Goal: Task Accomplishment & Management: Use online tool/utility

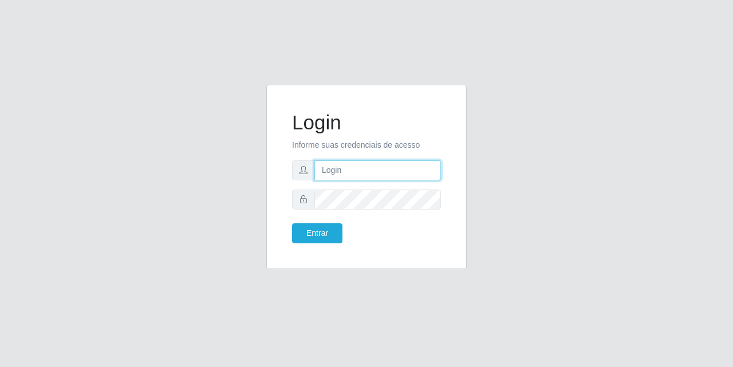
click at [383, 175] on input "text" at bounding box center [377, 170] width 127 height 20
type input "[EMAIL_ADDRESS][DOMAIN_NAME]"
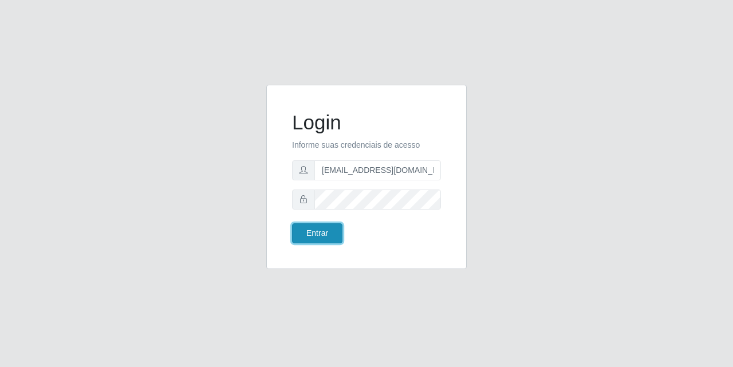
click at [311, 235] on button "Entrar" at bounding box center [317, 233] width 50 height 20
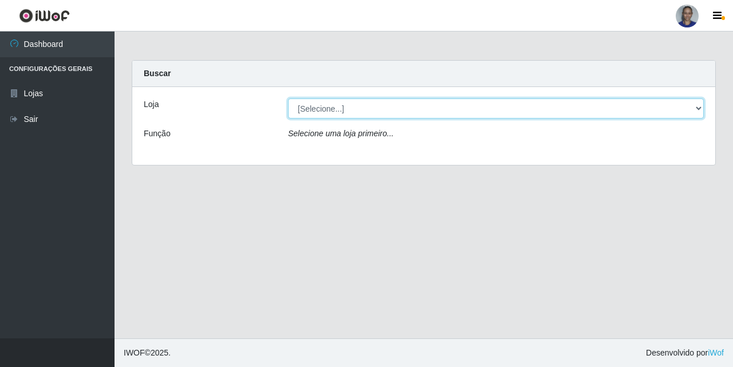
click at [687, 112] on select "[Selecione...] Supermercado [GEOGRAPHIC_DATA]" at bounding box center [496, 109] width 416 height 20
select select "165"
click at [288, 99] on select "[Selecione...] Supermercado [GEOGRAPHIC_DATA]" at bounding box center [496, 109] width 416 height 20
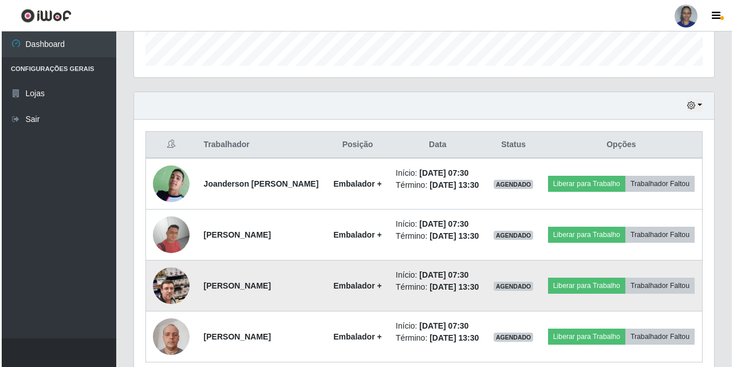
scroll to position [428, 0]
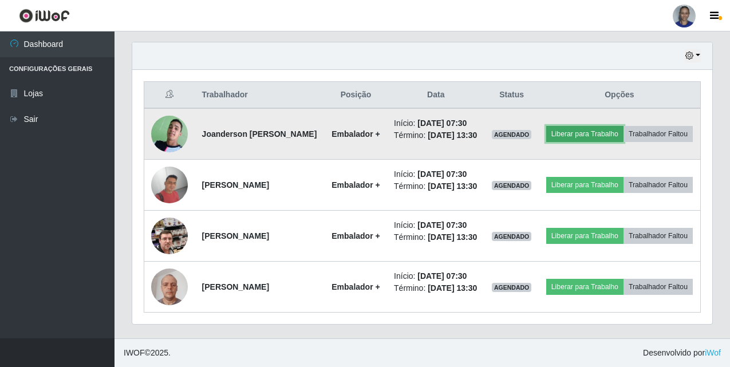
click at [601, 126] on button "Liberar para Trabalho" at bounding box center [584, 134] width 77 height 16
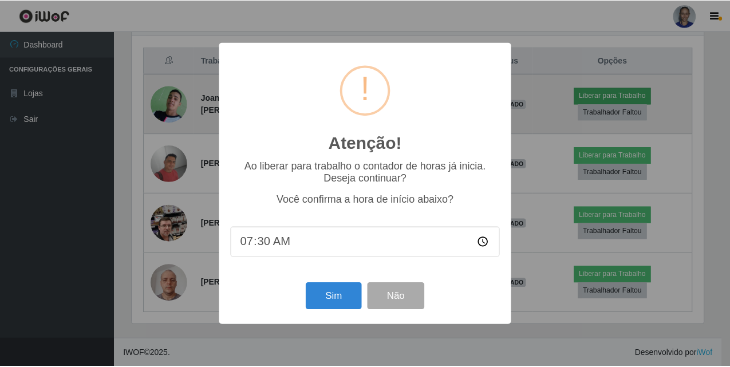
scroll to position [238, 574]
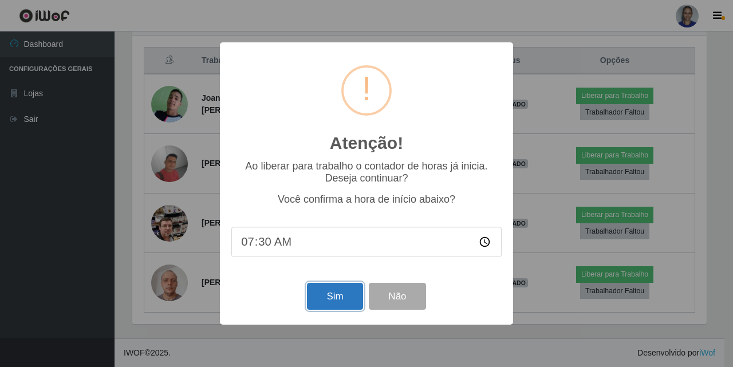
click at [342, 304] on button "Sim" at bounding box center [335, 296] width 56 height 27
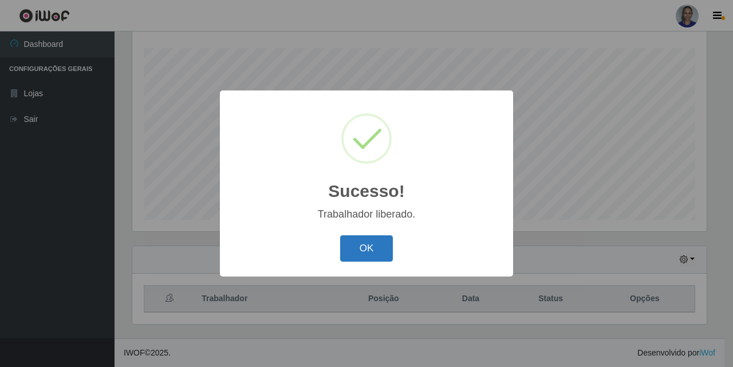
click at [370, 242] on button "OK" at bounding box center [366, 248] width 53 height 27
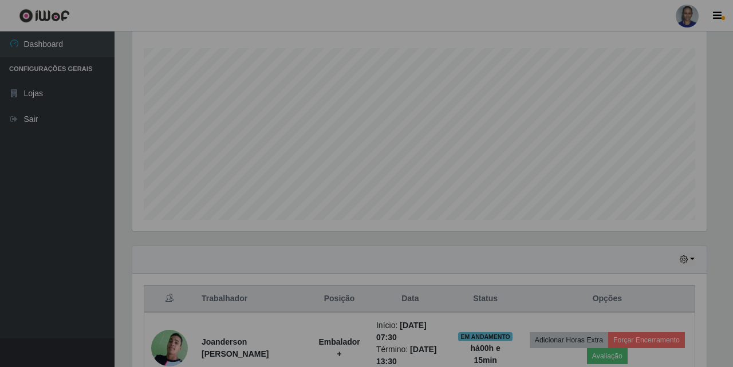
scroll to position [238, 580]
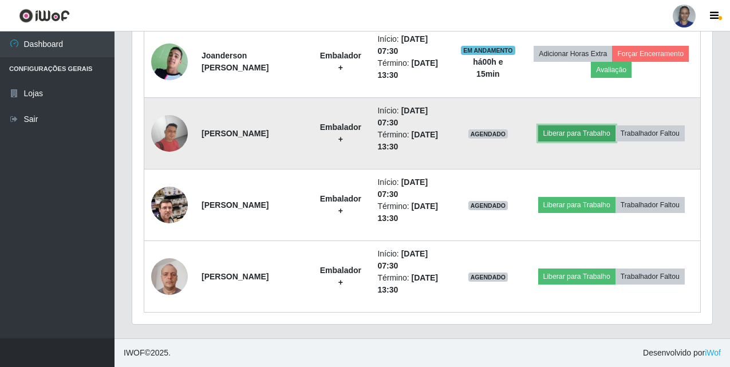
click at [568, 128] on button "Liberar para Trabalho" at bounding box center [576, 133] width 77 height 16
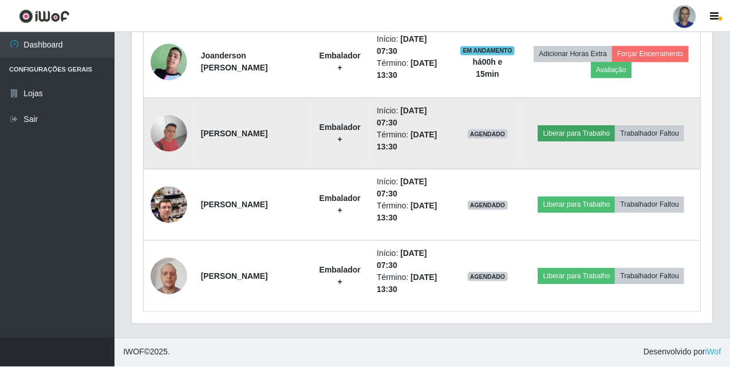
scroll to position [238, 574]
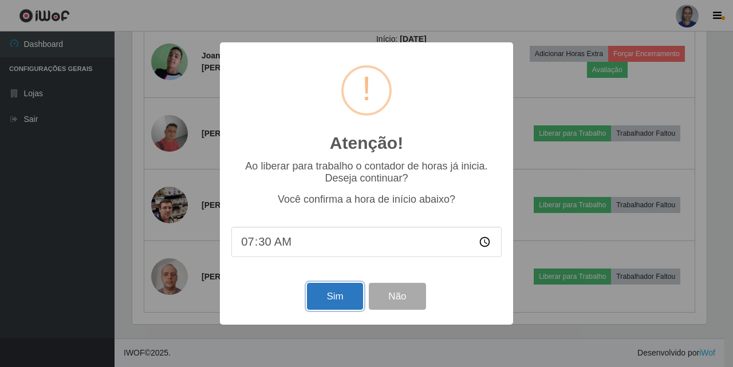
click at [352, 296] on button "Sim" at bounding box center [335, 296] width 56 height 27
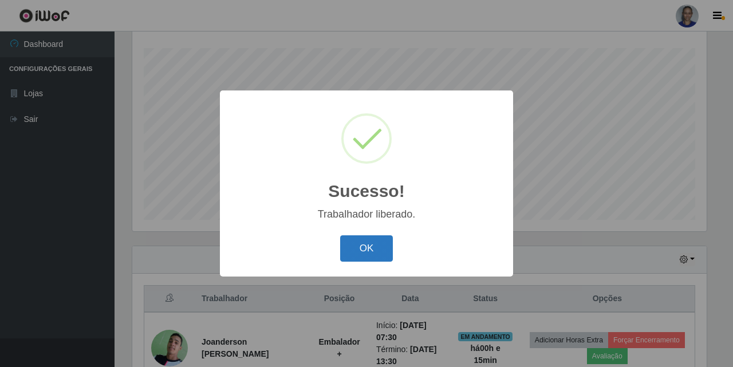
click at [367, 252] on button "OK" at bounding box center [366, 248] width 53 height 27
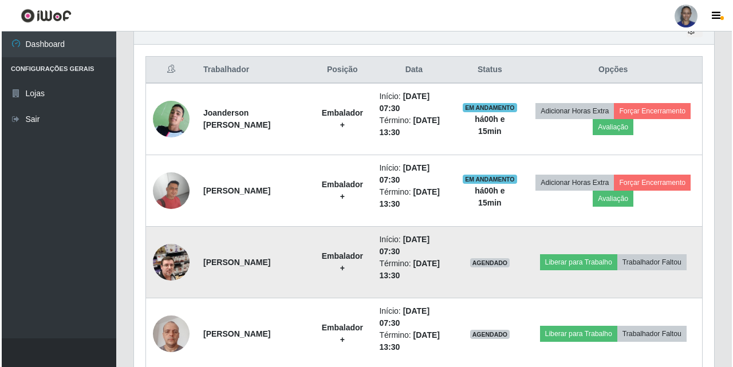
scroll to position [476, 0]
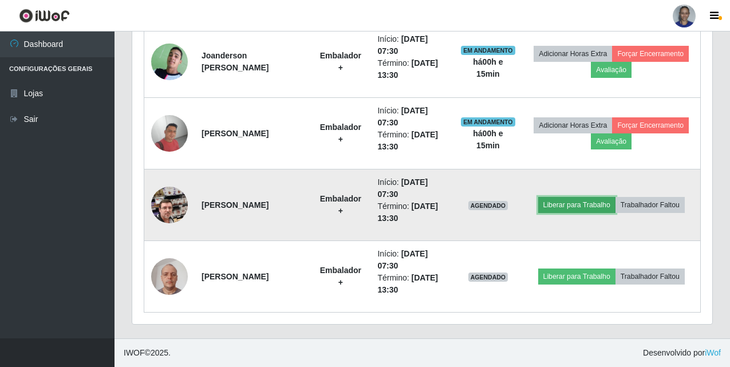
click at [570, 206] on button "Liberar para Trabalho" at bounding box center [576, 205] width 77 height 16
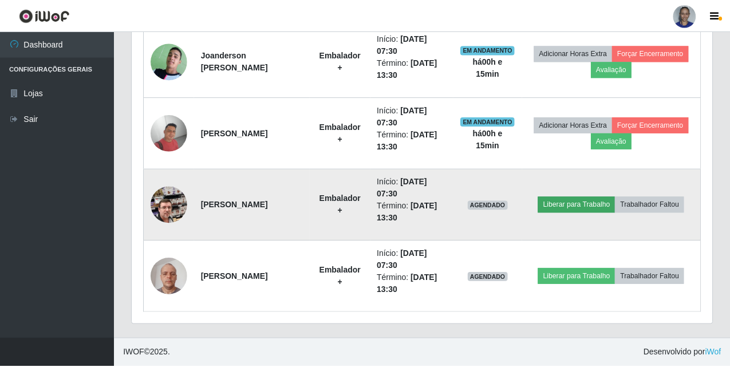
scroll to position [238, 574]
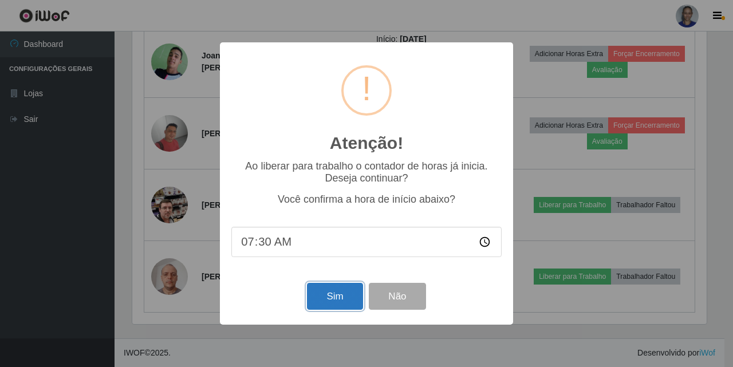
click at [318, 293] on button "Sim" at bounding box center [335, 296] width 56 height 27
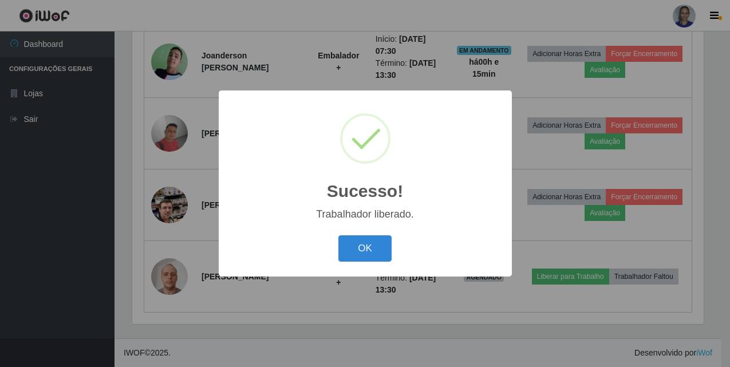
scroll to position [0, 0]
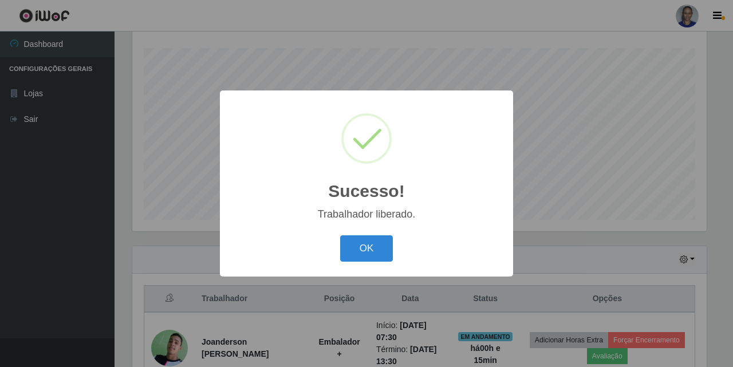
click at [349, 233] on div "Sucesso! × Trabalhador liberado. OK Cancel" at bounding box center [366, 183] width 293 height 186
click at [353, 245] on button "OK" at bounding box center [366, 248] width 53 height 27
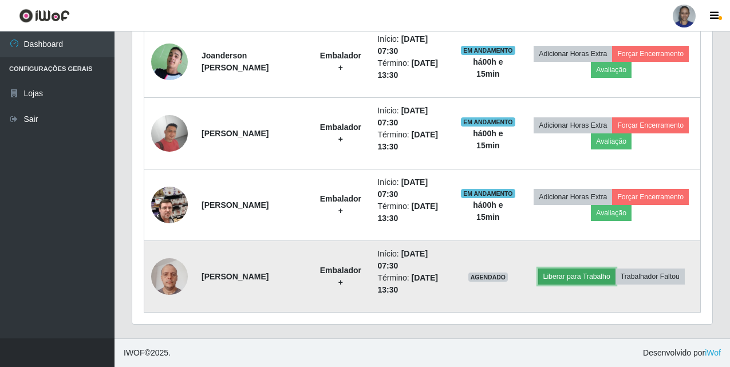
click at [593, 279] on button "Liberar para Trabalho" at bounding box center [576, 277] width 77 height 16
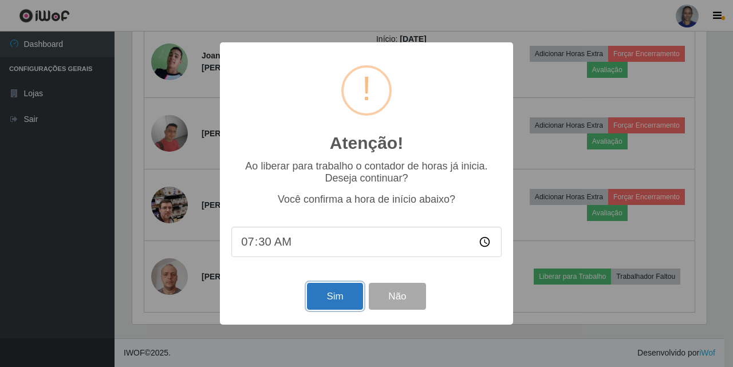
click at [324, 300] on button "Sim" at bounding box center [335, 296] width 56 height 27
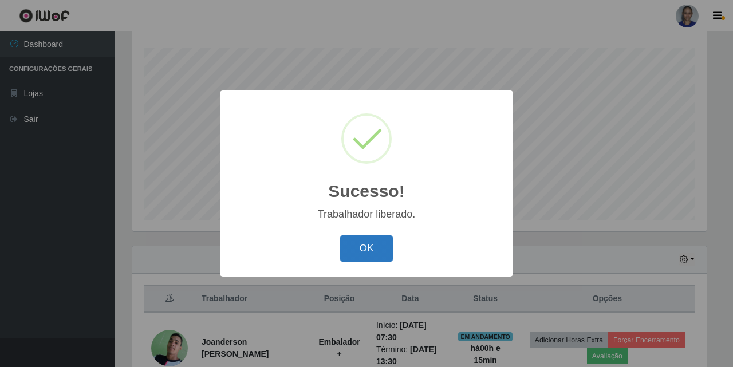
click at [378, 247] on button "OK" at bounding box center [366, 248] width 53 height 27
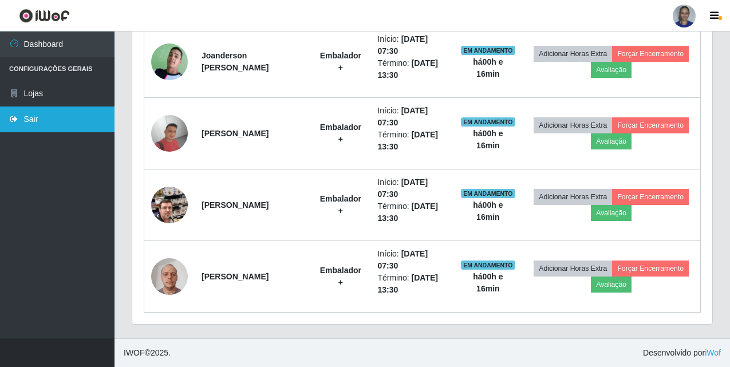
click at [59, 127] on link "Sair" at bounding box center [57, 120] width 115 height 26
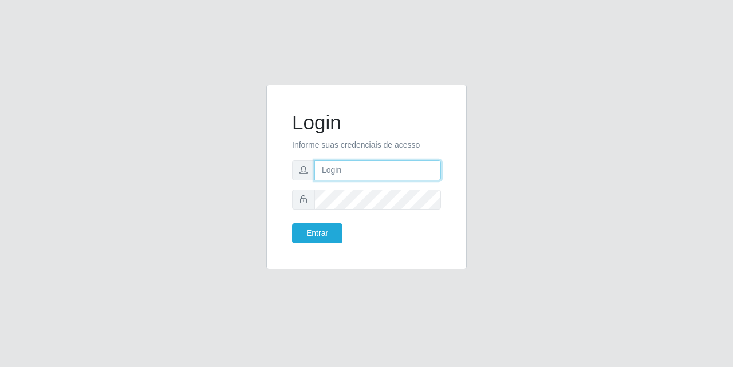
click at [372, 172] on input "text" at bounding box center [377, 170] width 127 height 20
type input "[EMAIL_ADDRESS][DOMAIN_NAME]"
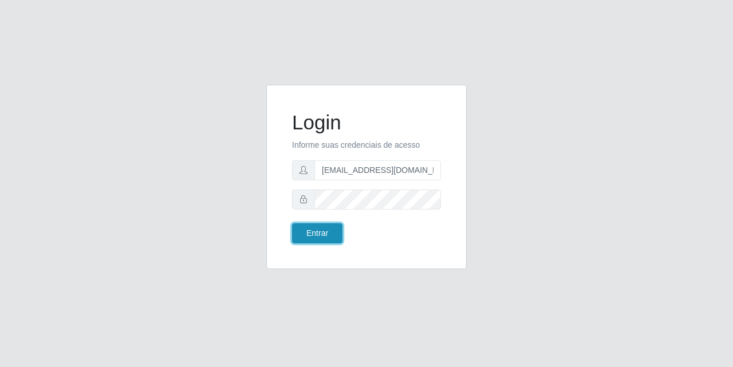
click at [322, 231] on button "Entrar" at bounding box center [317, 233] width 50 height 20
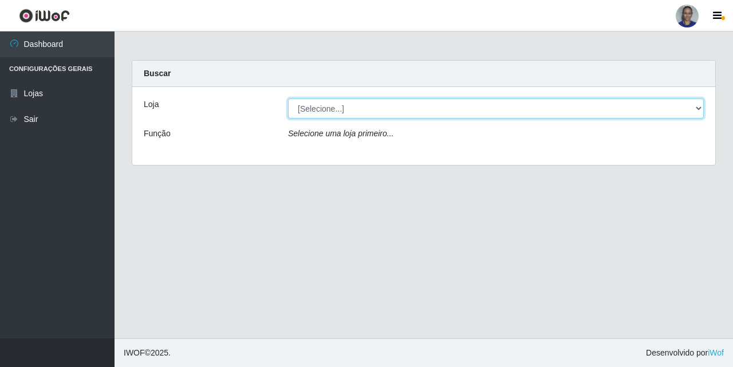
drag, startPoint x: 686, startPoint y: 108, endPoint x: 684, endPoint y: 116, distance: 8.1
click at [686, 108] on select "[Selecione...] Supermercado [GEOGRAPHIC_DATA]" at bounding box center [496, 109] width 416 height 20
select select "165"
click at [288, 99] on select "[Selecione...] Supermercado [GEOGRAPHIC_DATA]" at bounding box center [496, 109] width 416 height 20
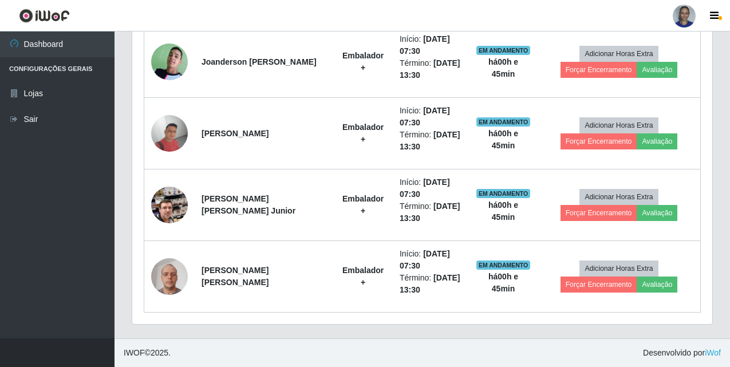
scroll to position [304, 0]
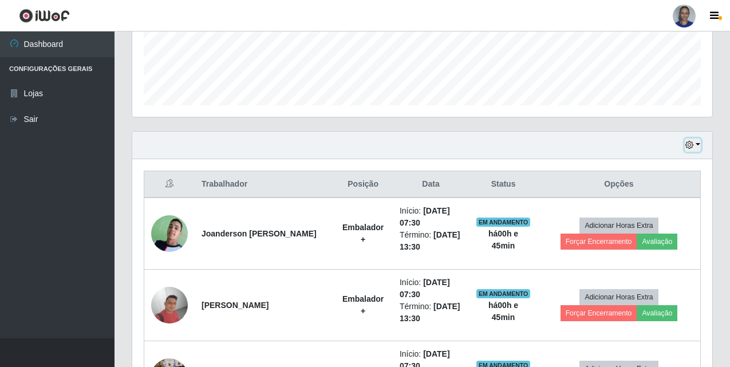
click at [698, 148] on button "button" at bounding box center [693, 145] width 16 height 13
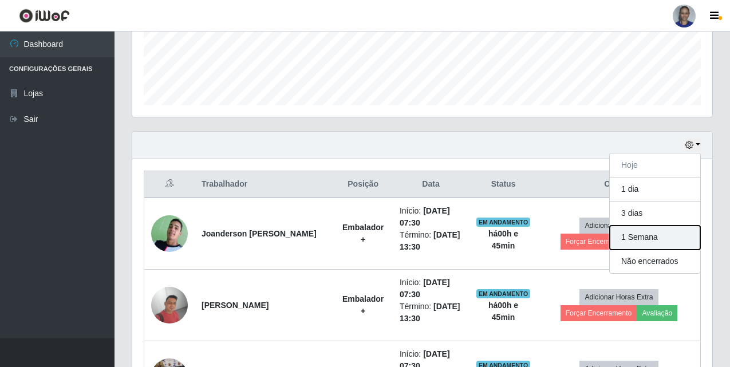
click at [679, 237] on button "1 Semana" at bounding box center [655, 238] width 90 height 24
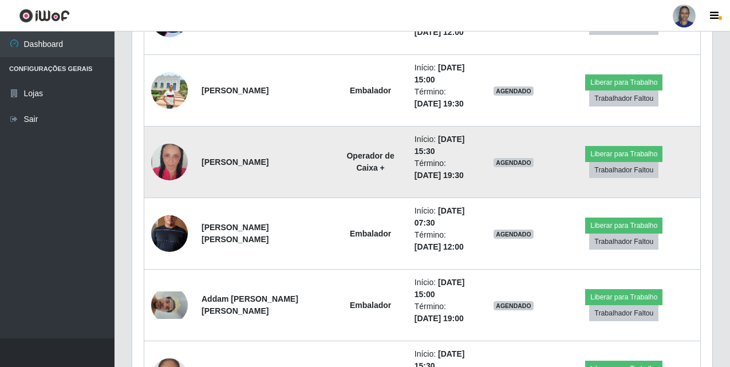
scroll to position [934, 0]
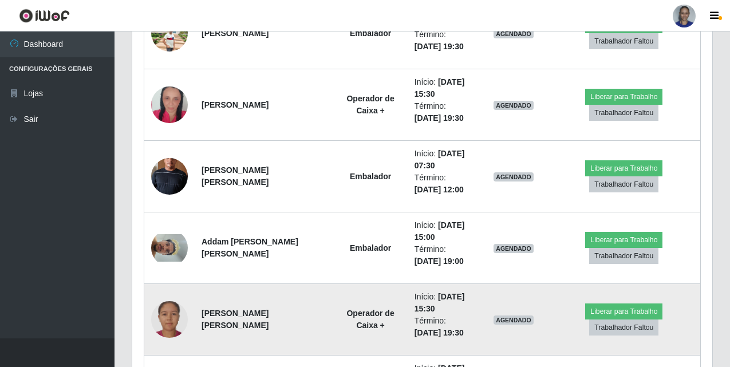
click at [156, 321] on img at bounding box center [169, 319] width 37 height 37
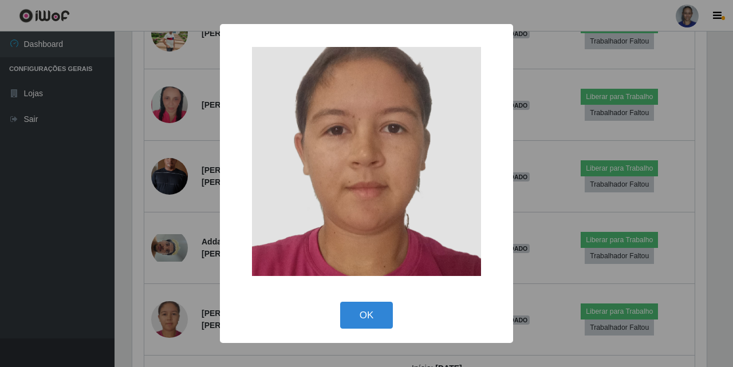
click at [158, 321] on div "× OK Cancel" at bounding box center [366, 183] width 733 height 367
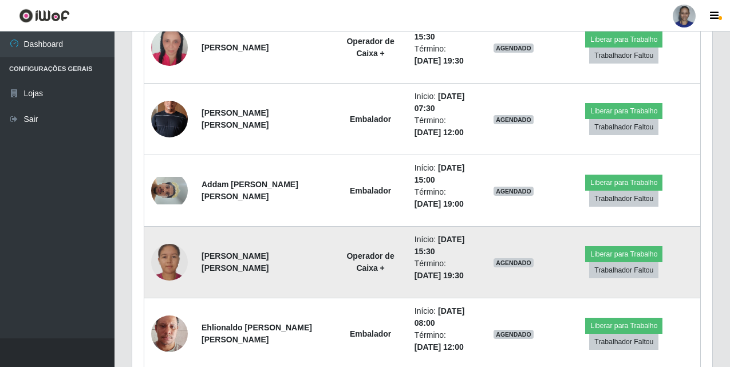
scroll to position [934, 0]
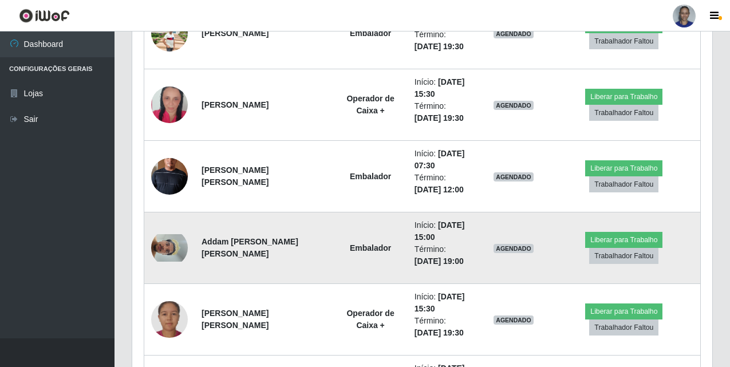
click at [152, 249] on img at bounding box center [169, 247] width 37 height 27
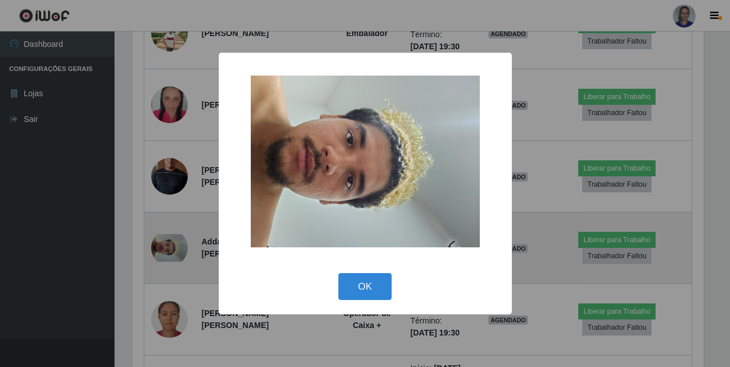
scroll to position [238, 574]
click at [152, 249] on div "× OK Cancel" at bounding box center [366, 183] width 733 height 367
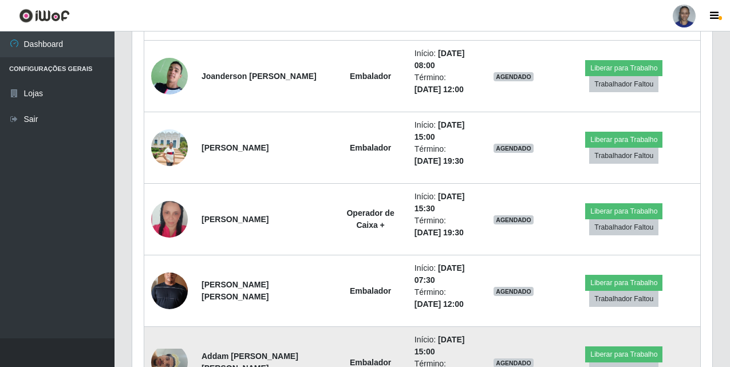
scroll to position [991, 0]
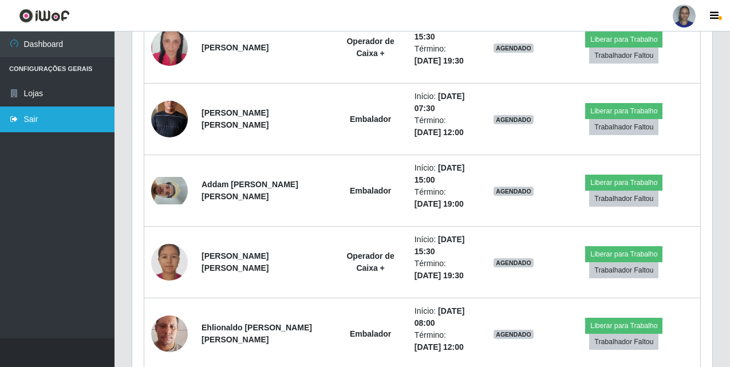
click at [69, 126] on link "Sair" at bounding box center [57, 120] width 115 height 26
